Goal: Communication & Community: Answer question/provide support

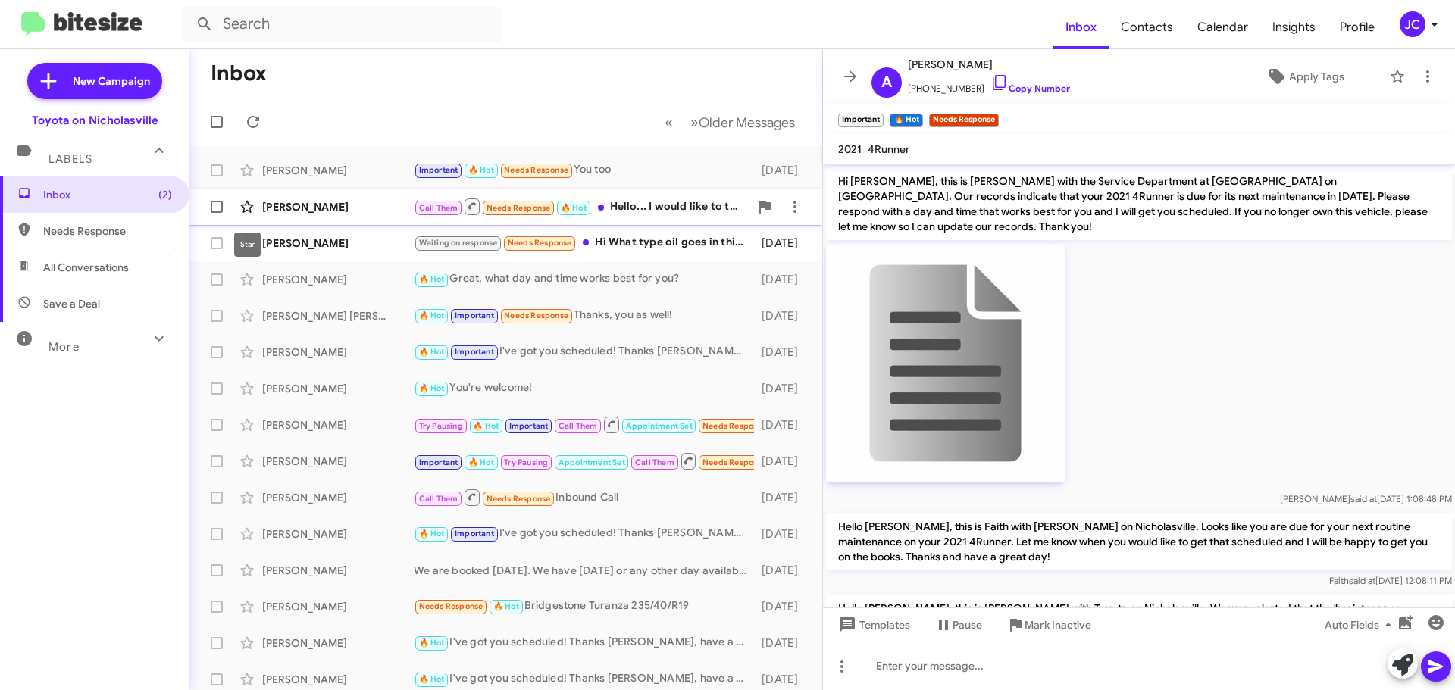
scroll to position [1274, 0]
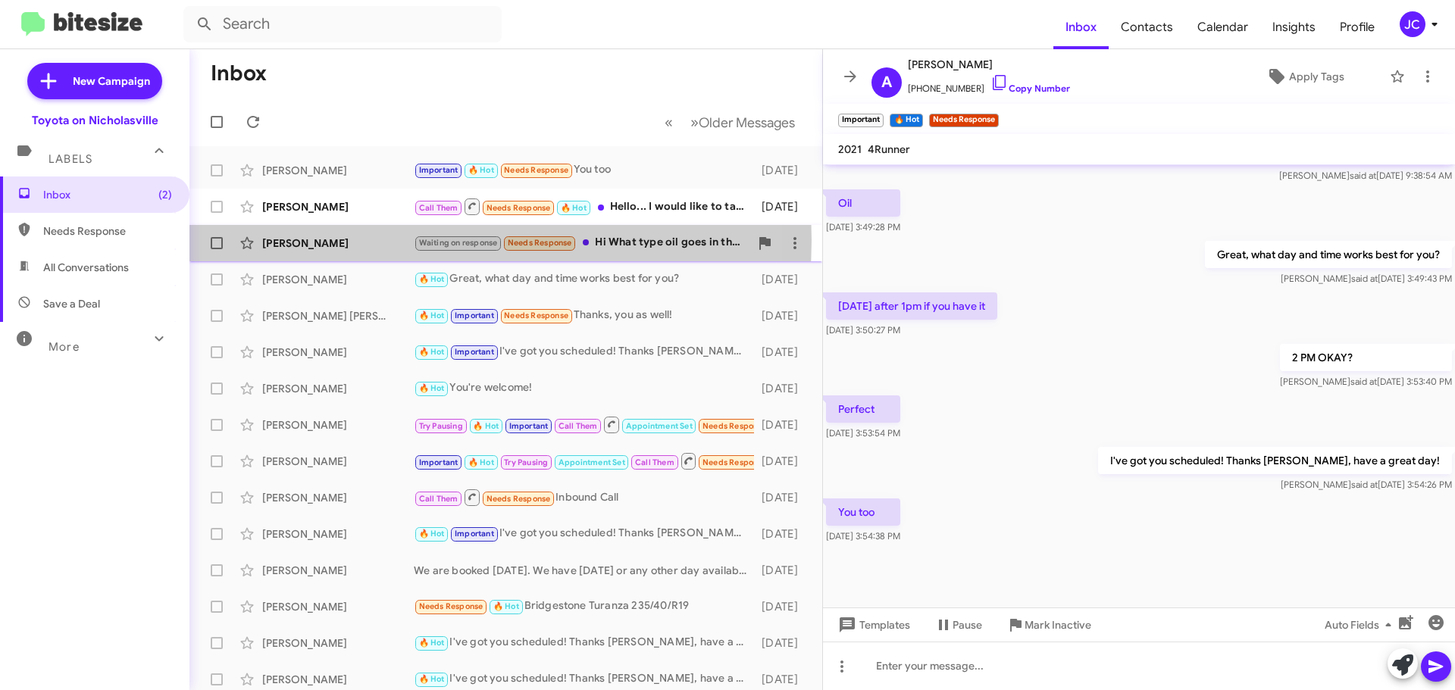
click at [315, 240] on div "[PERSON_NAME]" at bounding box center [338, 243] width 152 height 15
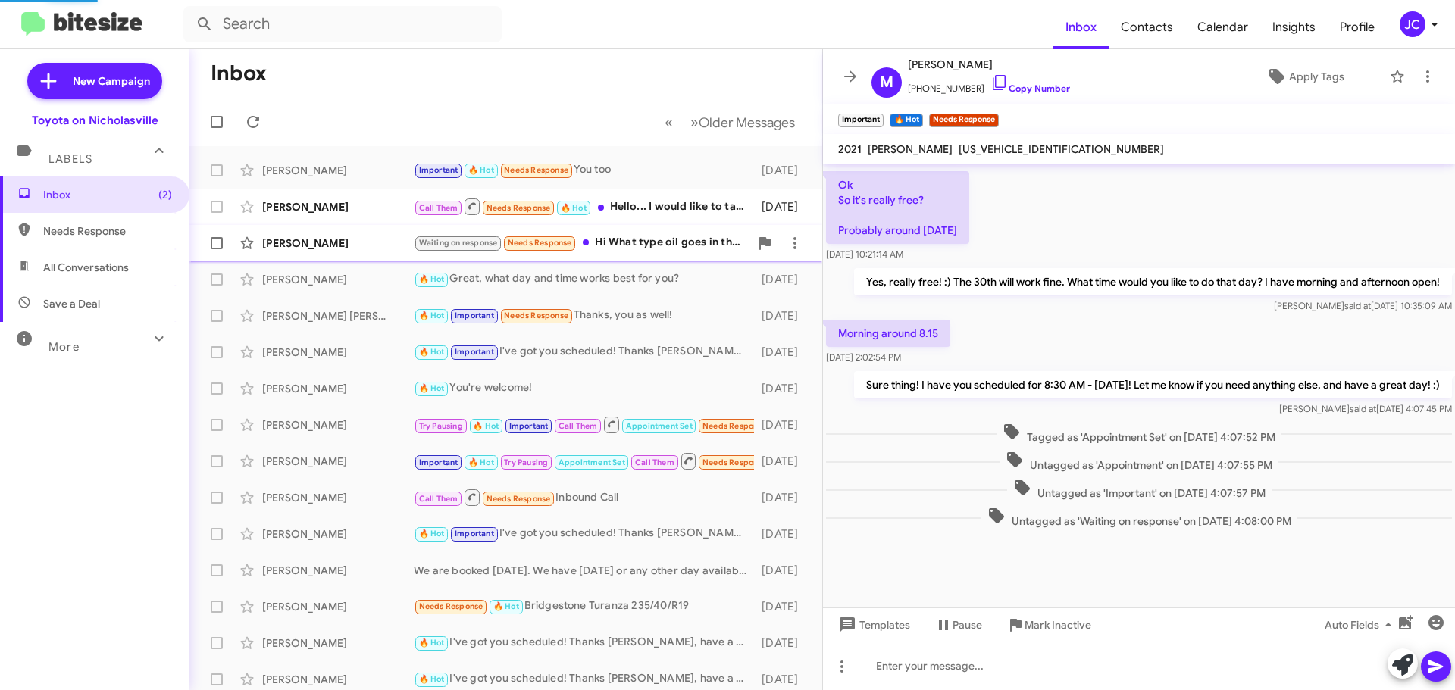
scroll to position [794, 0]
click at [319, 269] on div "[PERSON_NAME] 🔥 Hot Great, what day and time works best for you? [DATE]" at bounding box center [506, 280] width 609 height 30
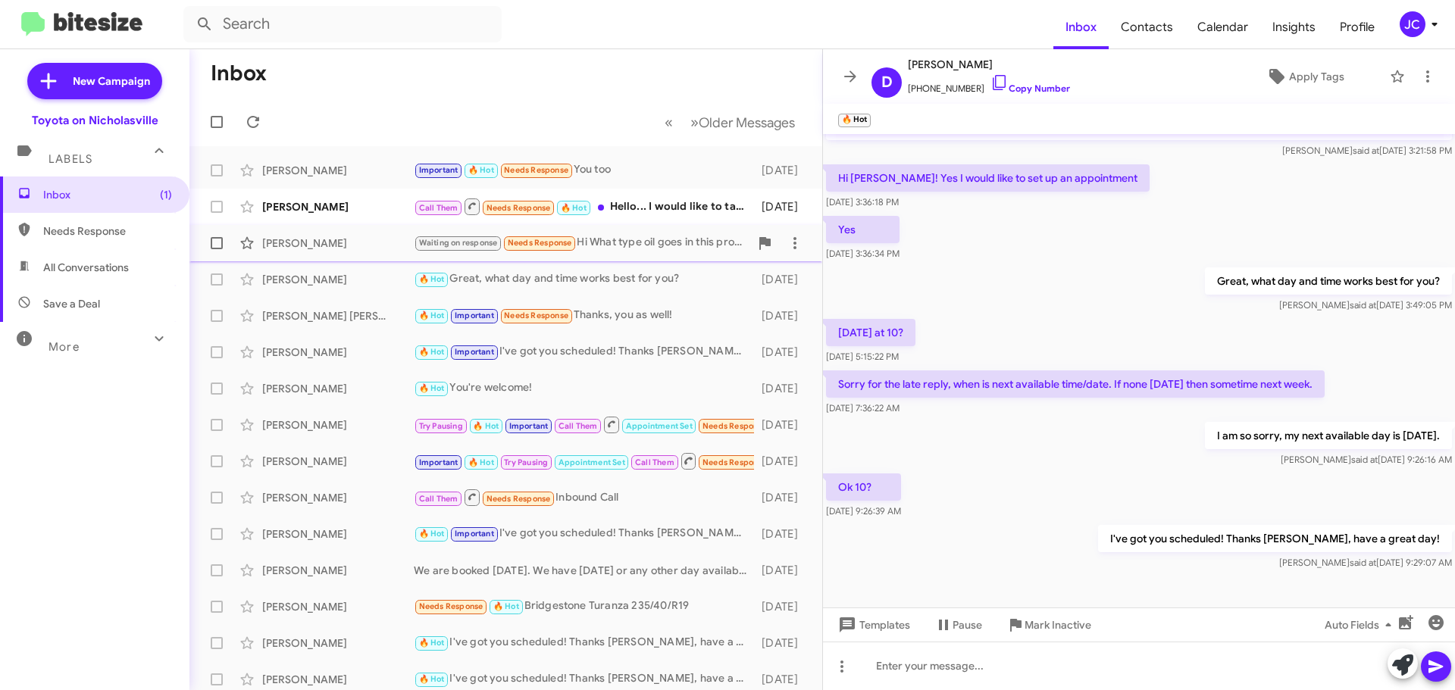
click at [296, 239] on div "[PERSON_NAME]" at bounding box center [338, 243] width 152 height 15
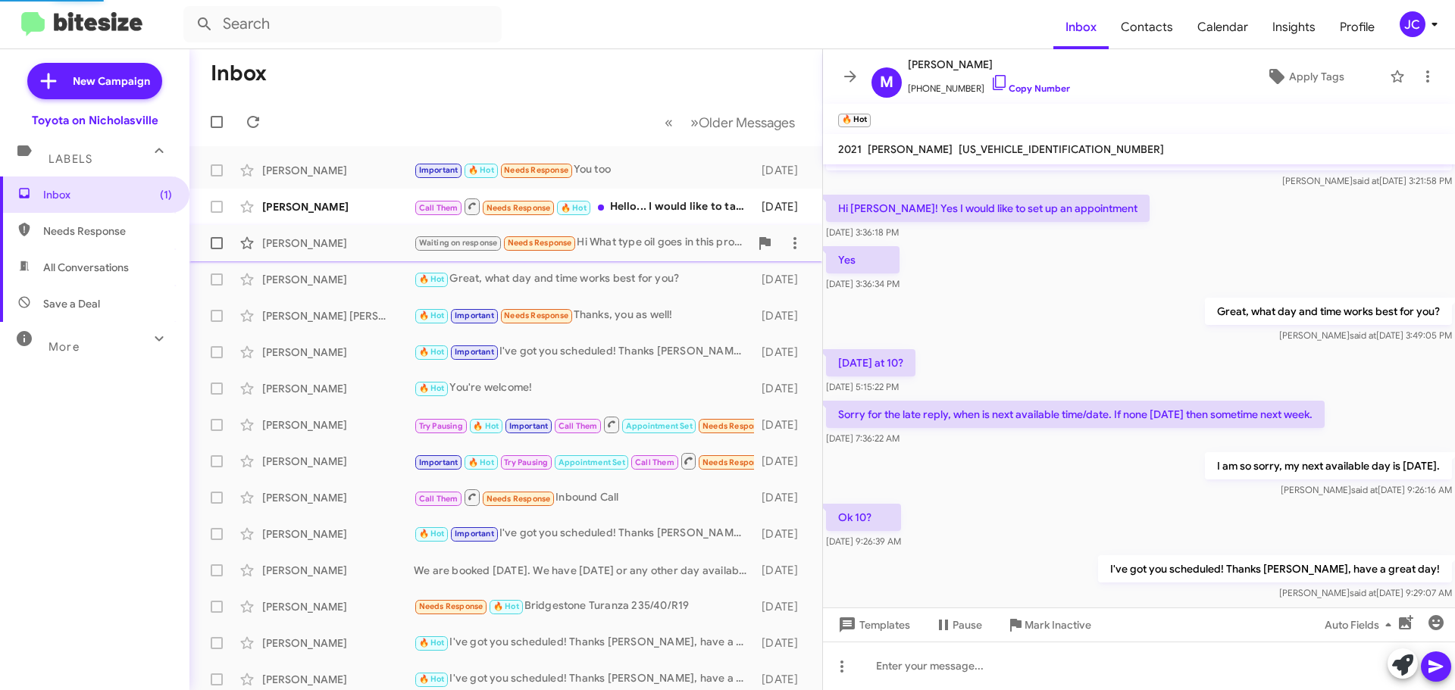
scroll to position [737, 0]
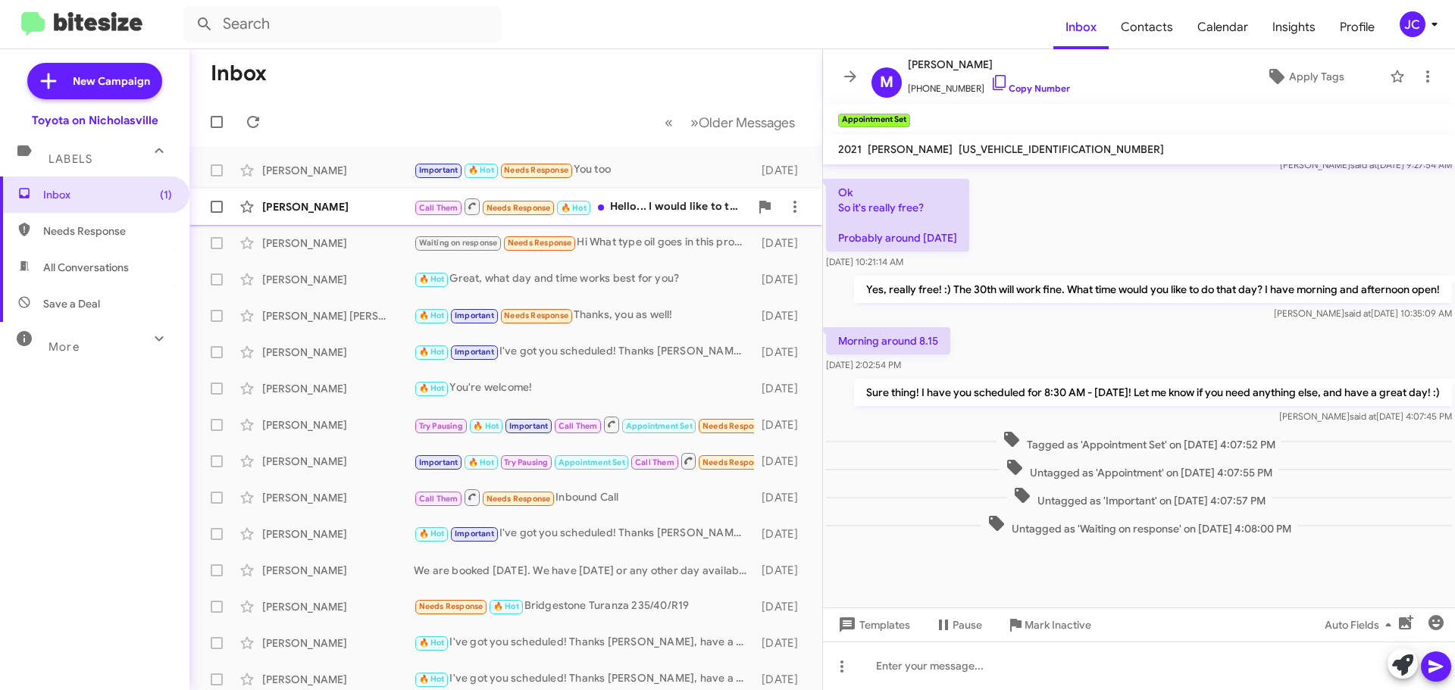
click at [349, 214] on div "[PERSON_NAME]" at bounding box center [338, 206] width 152 height 15
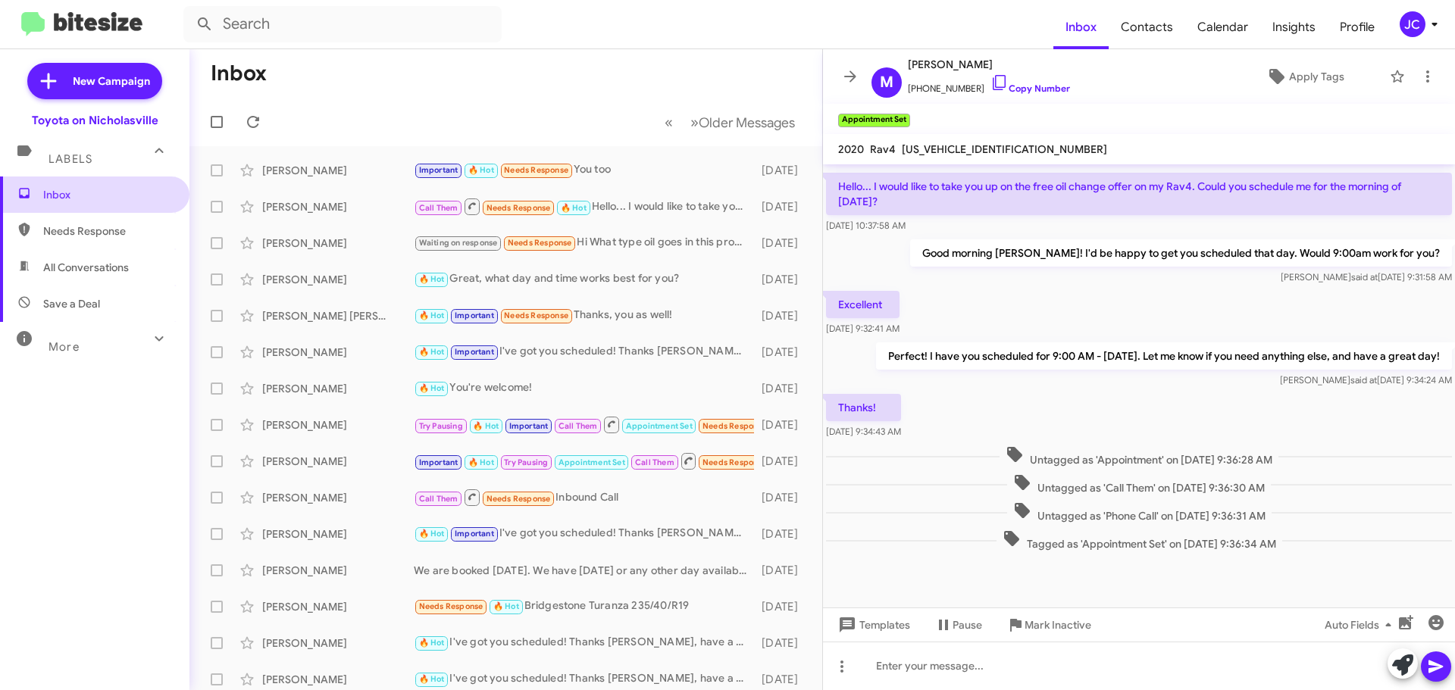
click at [133, 197] on span "Inbox" at bounding box center [107, 194] width 129 height 15
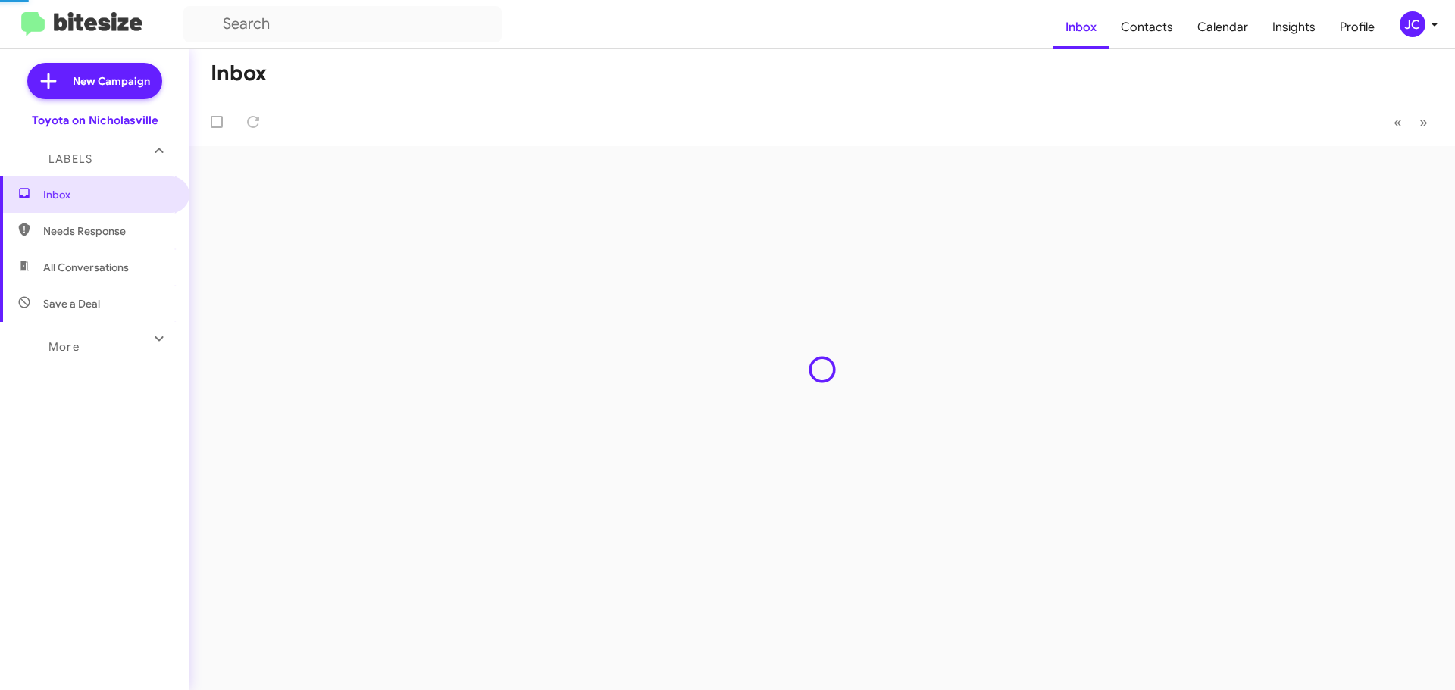
click at [321, 204] on div "Inbox « Previous » Next" at bounding box center [822, 369] width 1266 height 641
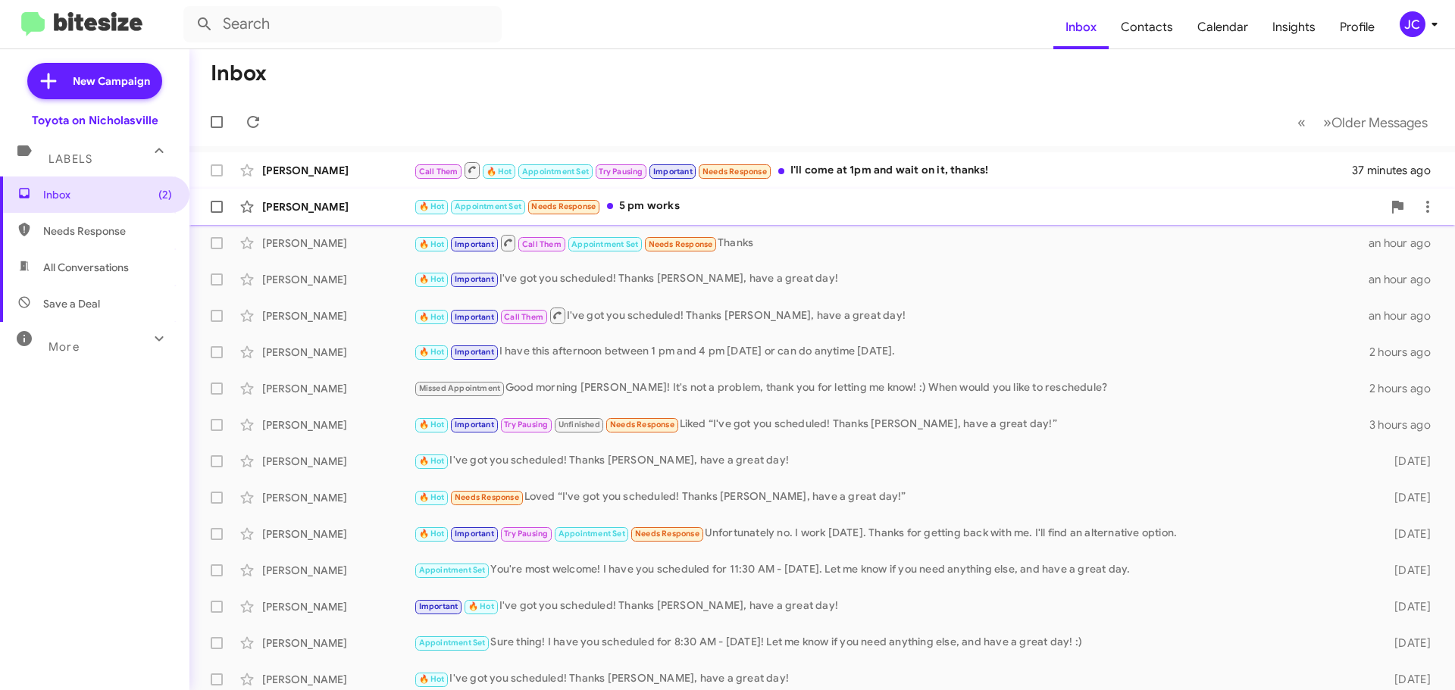
click at [352, 201] on div "[PERSON_NAME]" at bounding box center [338, 206] width 152 height 15
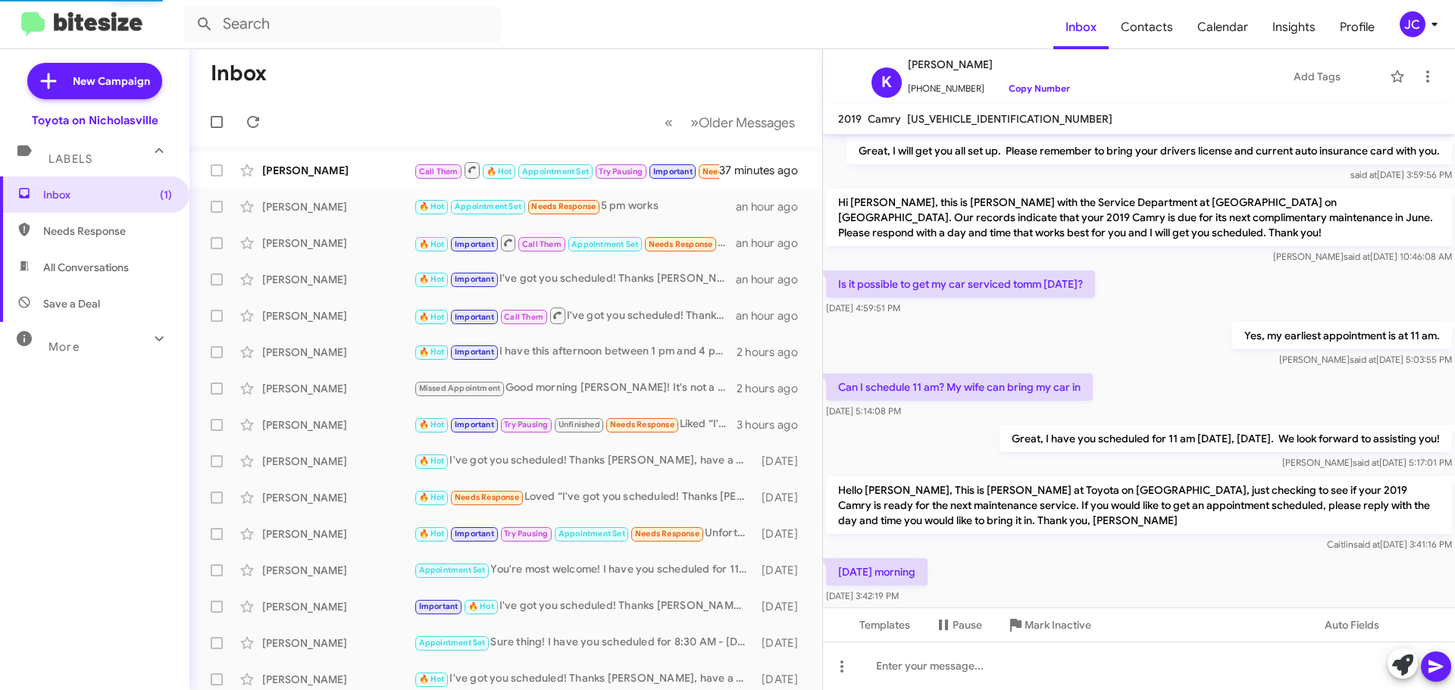
scroll to position [1124, 0]
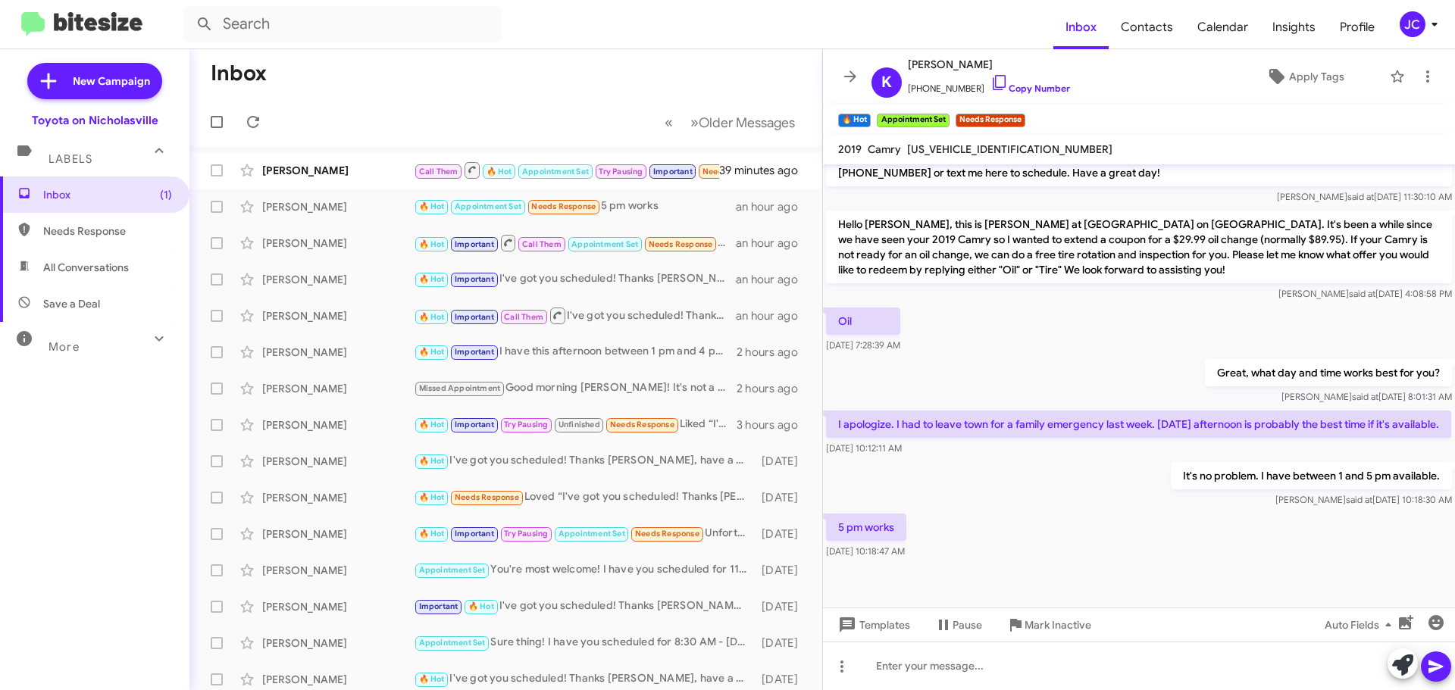
click at [890, 640] on div "Templates Pause Mark Inactive Auto Fields" at bounding box center [1139, 625] width 632 height 34
click at [889, 628] on span "Templates" at bounding box center [872, 625] width 75 height 27
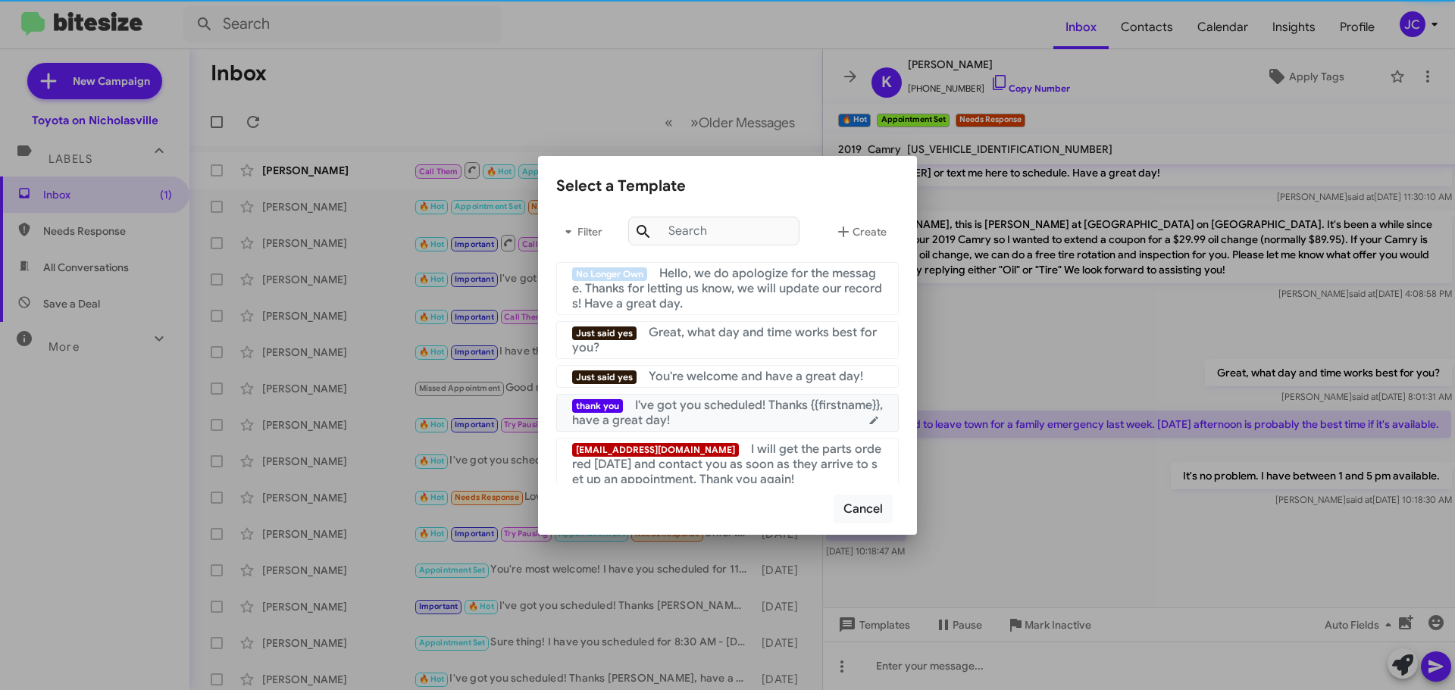
click at [665, 416] on span "I've got you scheduled! Thanks {{firstname}}, have a great day!" at bounding box center [727, 413] width 311 height 30
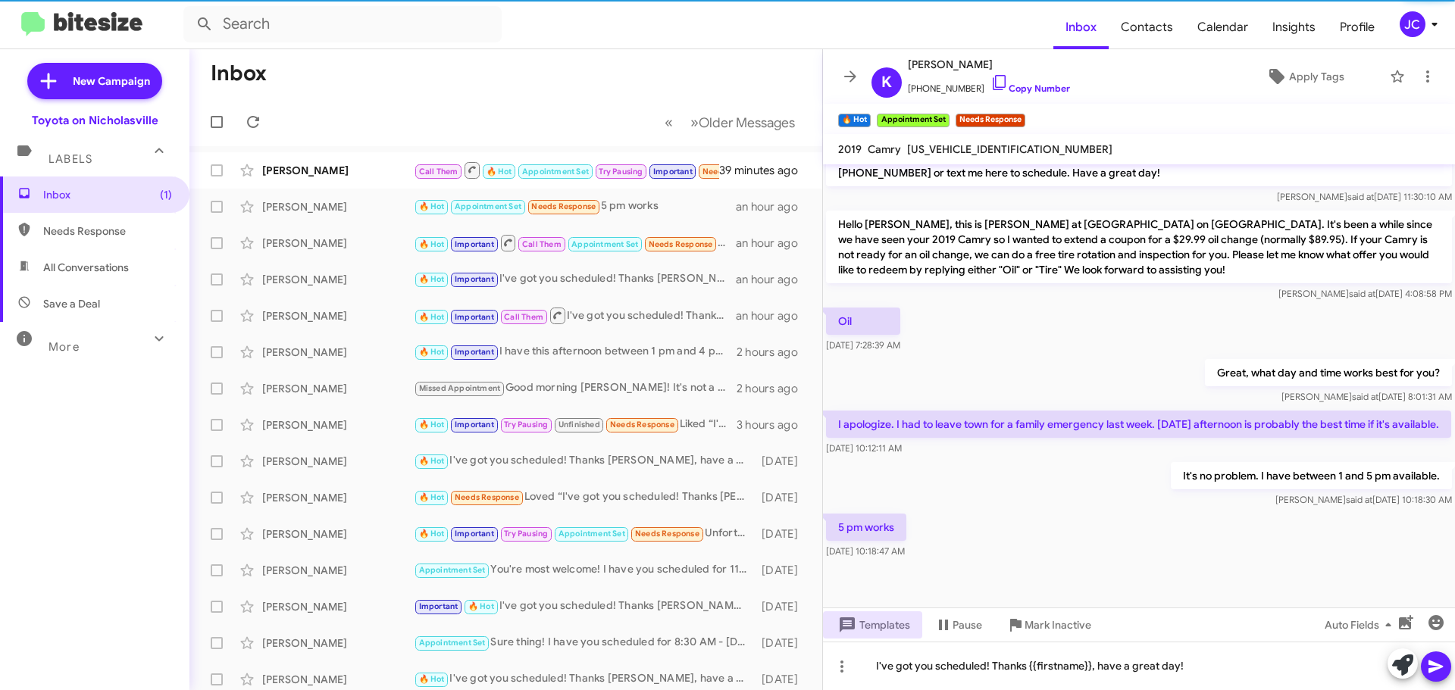
click at [1445, 667] on button at bounding box center [1436, 667] width 30 height 30
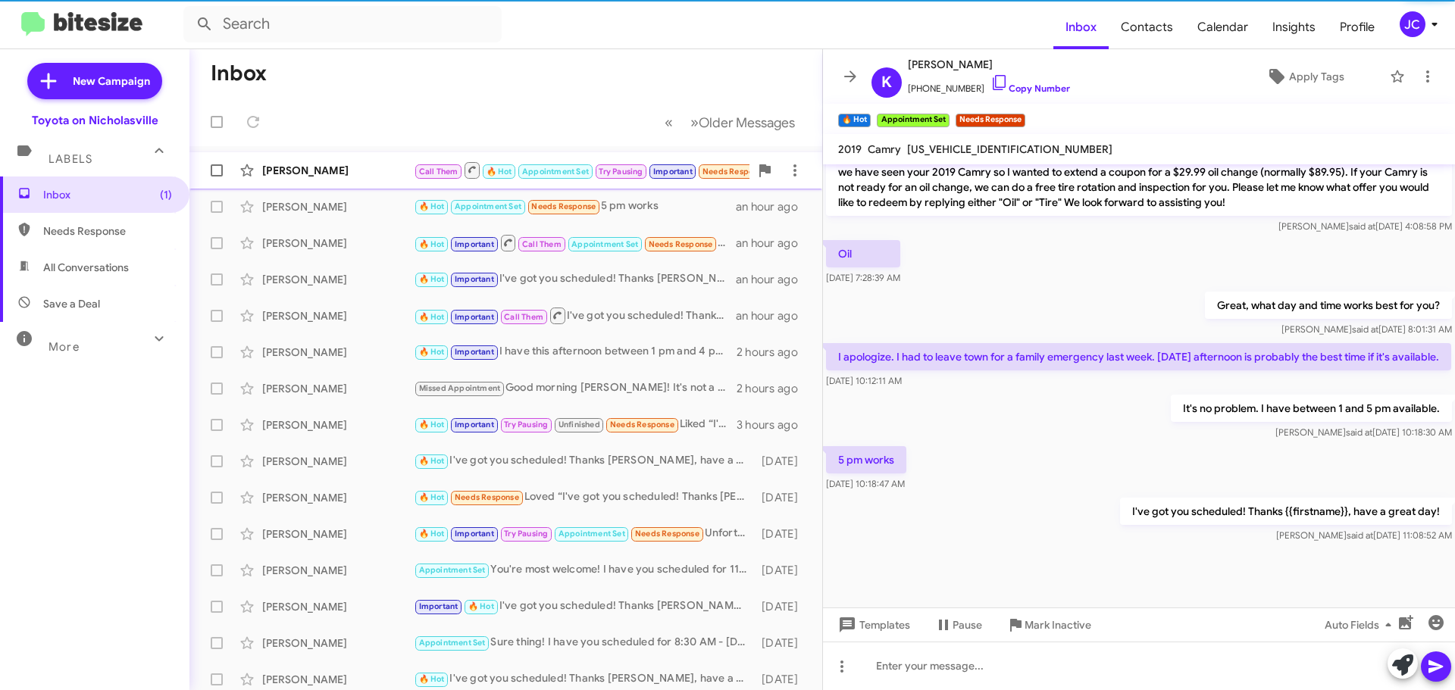
click at [307, 175] on div "[PERSON_NAME]" at bounding box center [338, 170] width 152 height 15
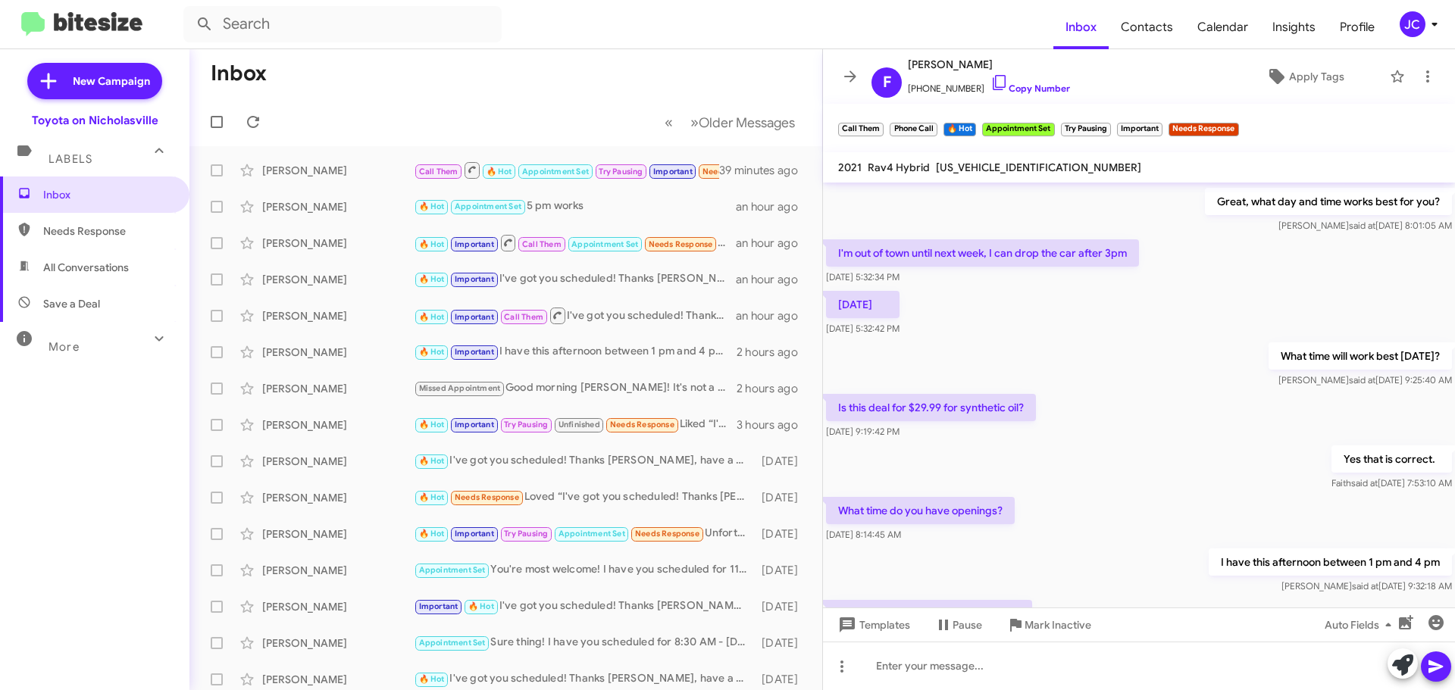
scroll to position [1305, 0]
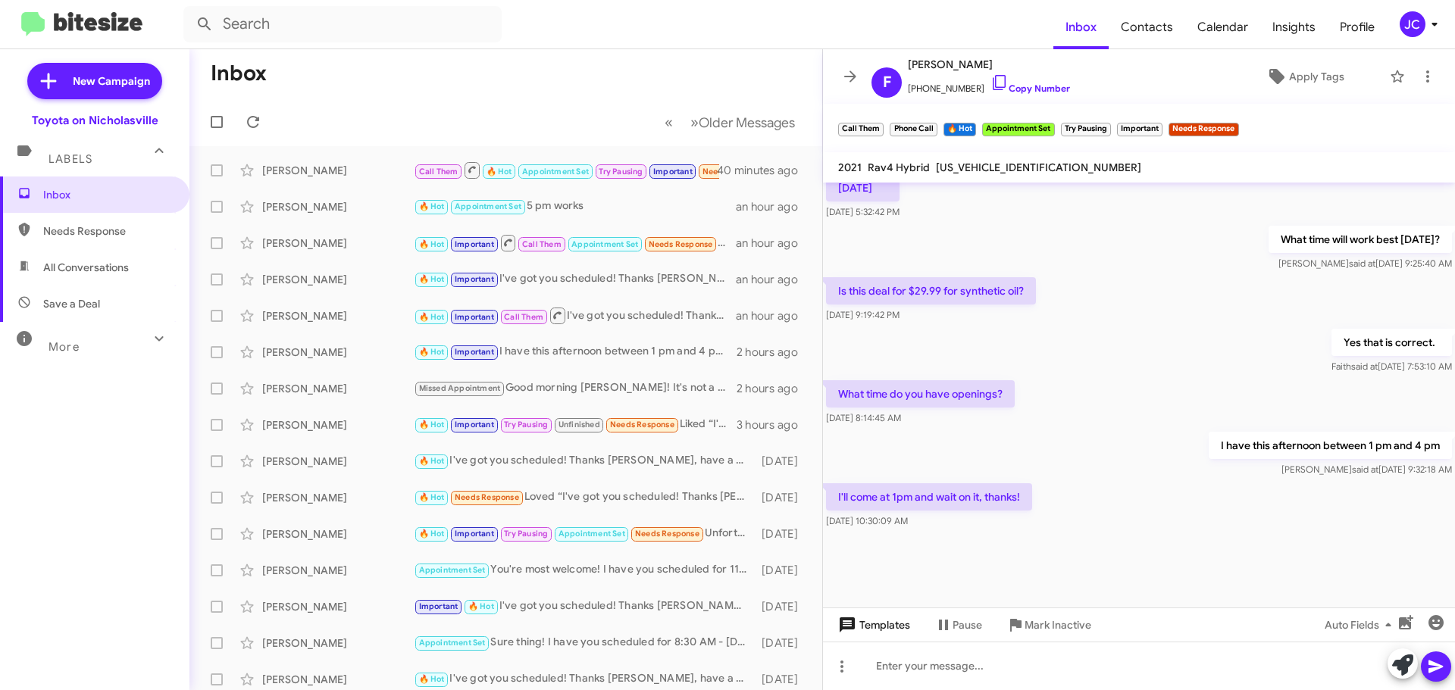
click at [885, 637] on span "Templates" at bounding box center [872, 625] width 75 height 27
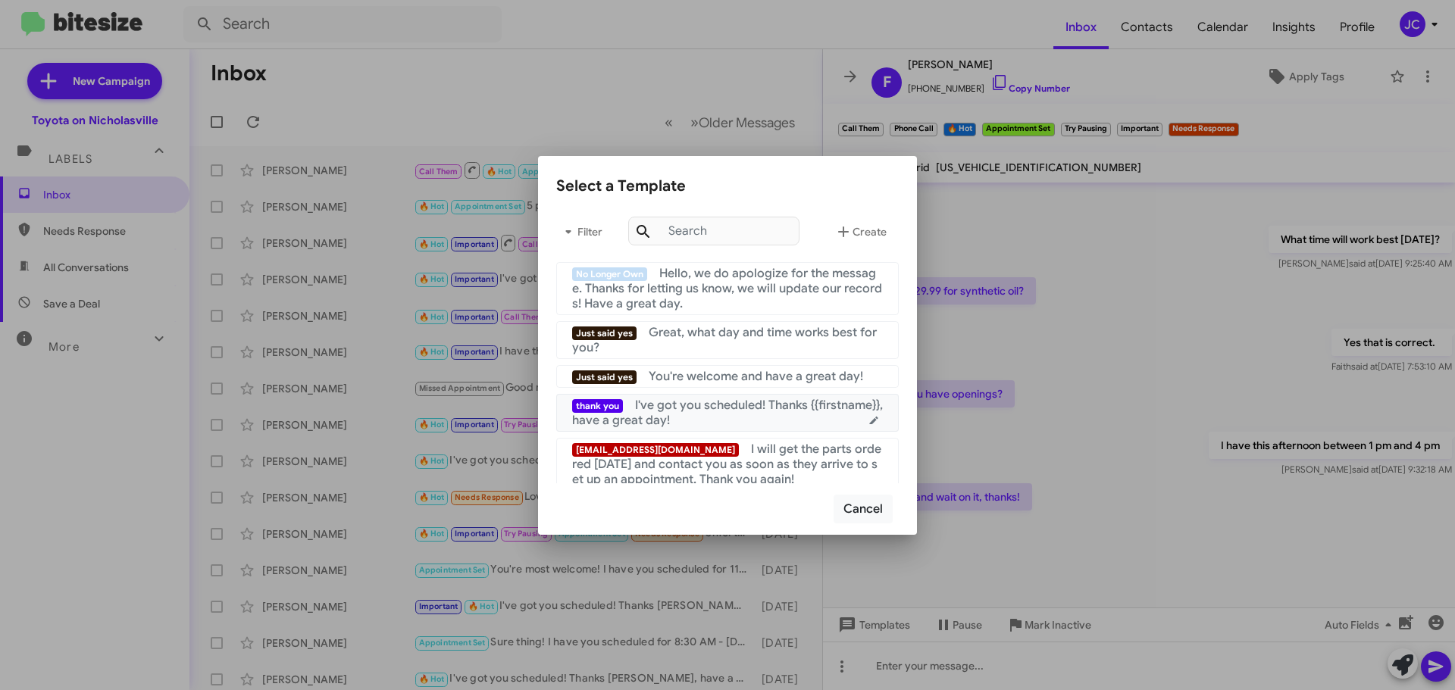
click at [722, 412] on span "I've got you scheduled! Thanks {{firstname}}, have a great day!" at bounding box center [727, 413] width 311 height 30
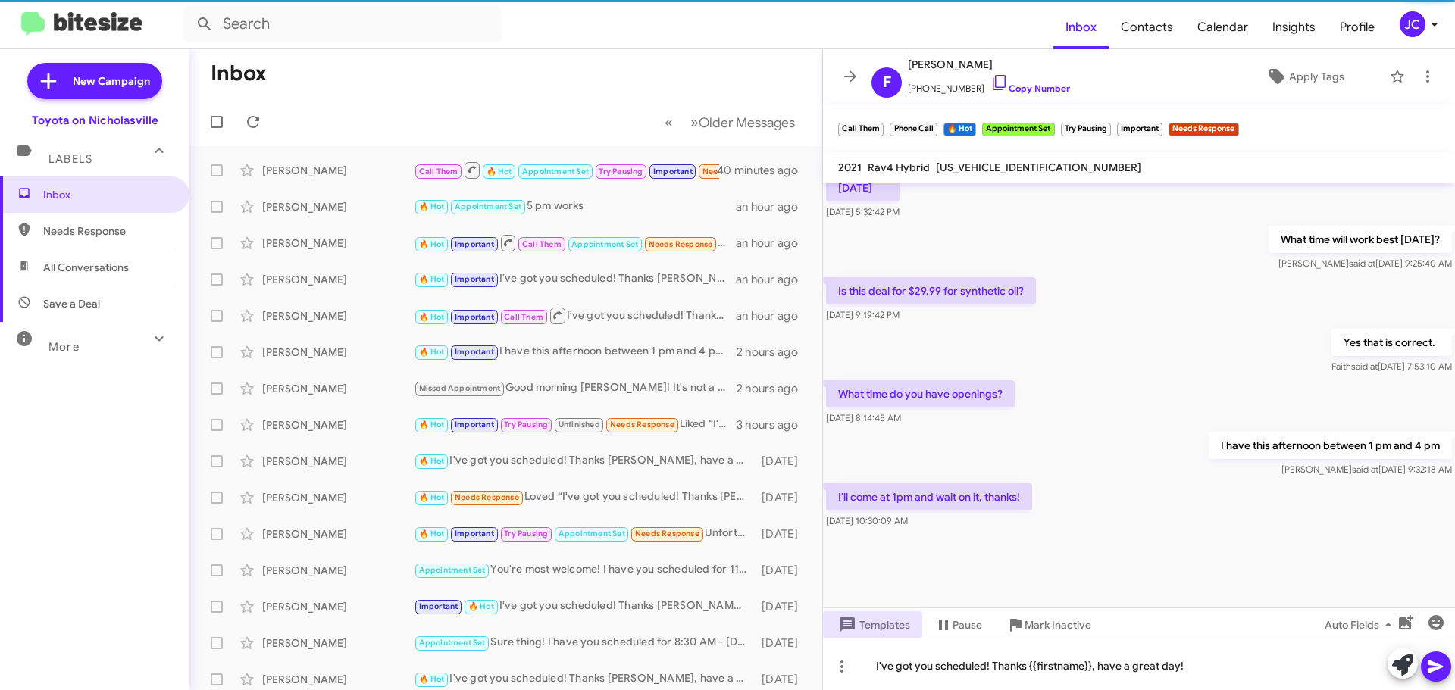
click at [1443, 665] on icon at bounding box center [1436, 667] width 18 height 18
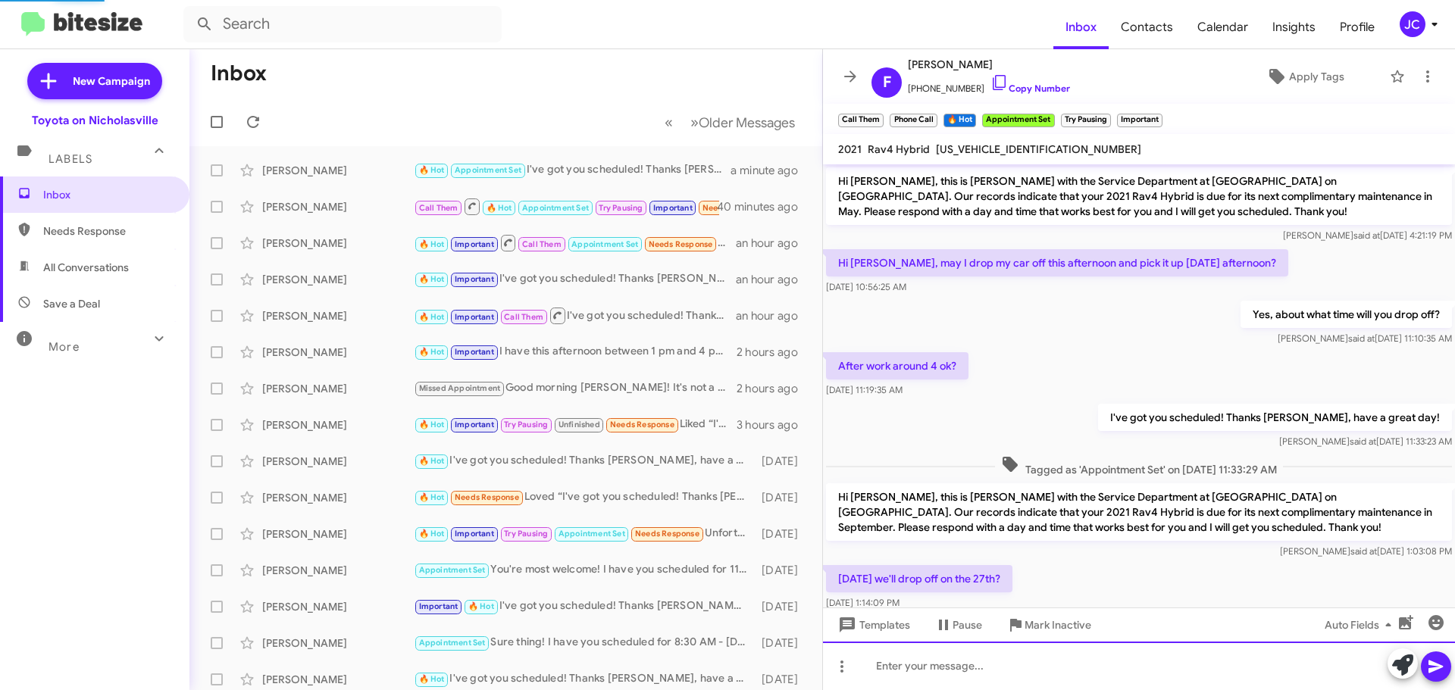
scroll to position [76, 0]
